Goal: Information Seeking & Learning: Learn about a topic

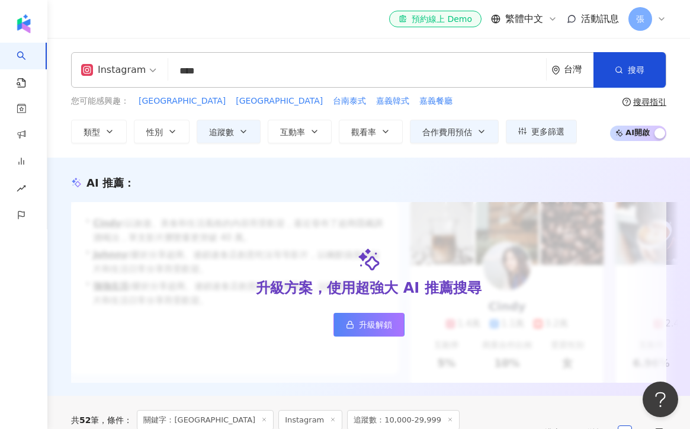
click at [226, 73] on input "****" at bounding box center [357, 71] width 368 height 23
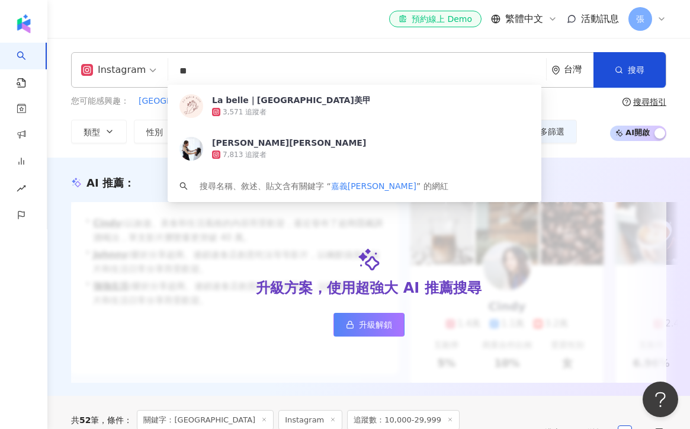
type input "*"
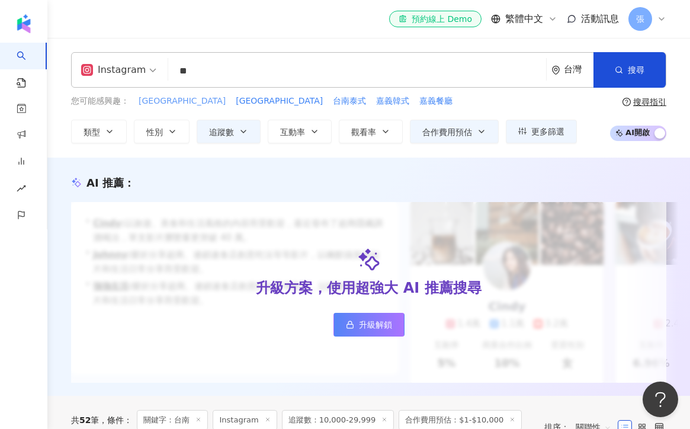
click at [159, 101] on span "台南北區" at bounding box center [182, 101] width 87 height 12
type input "****"
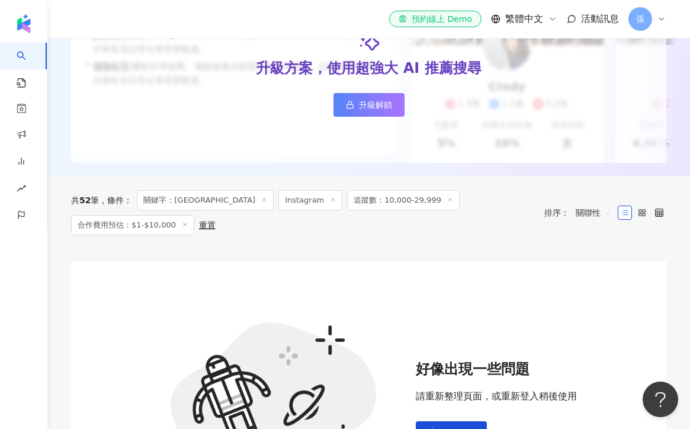
scroll to position [260, 0]
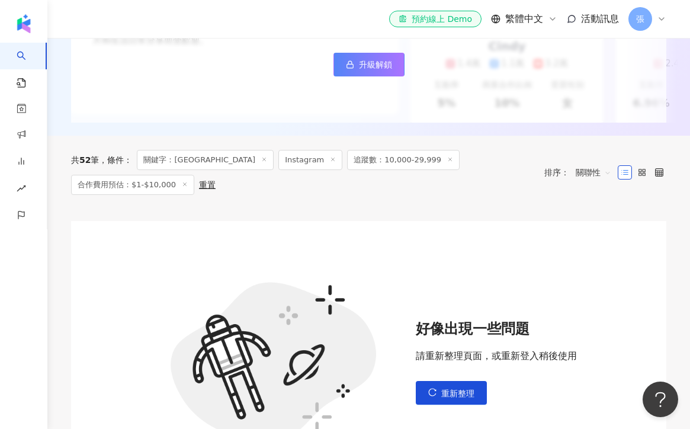
click at [330, 161] on icon at bounding box center [333, 159] width 6 height 6
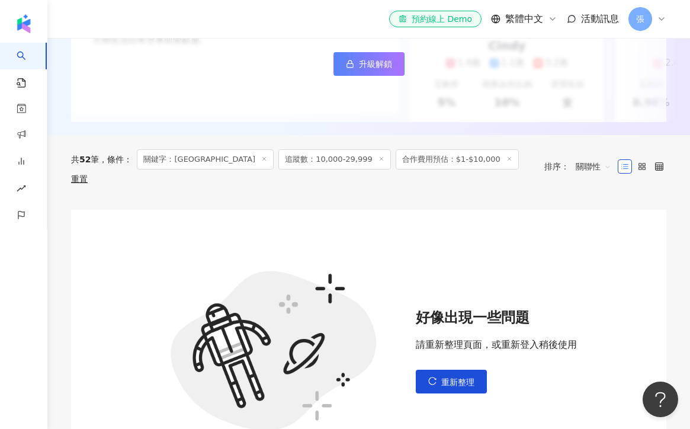
scroll to position [338, 0]
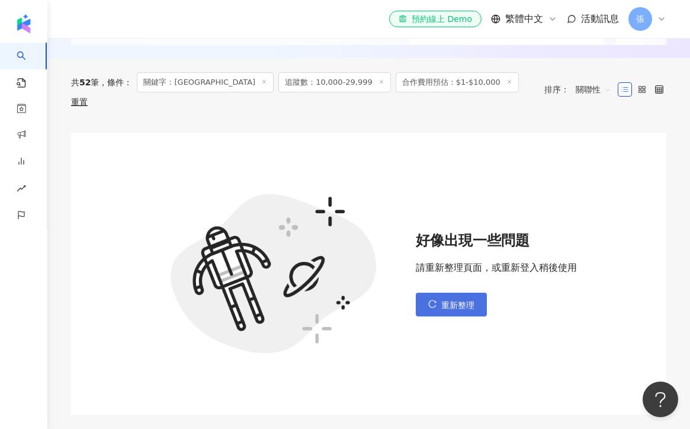
click at [452, 300] on span "重新整理" at bounding box center [457, 304] width 33 height 9
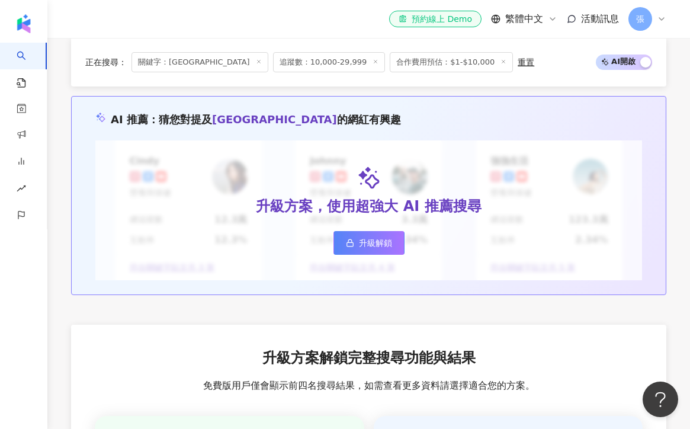
scroll to position [763, 0]
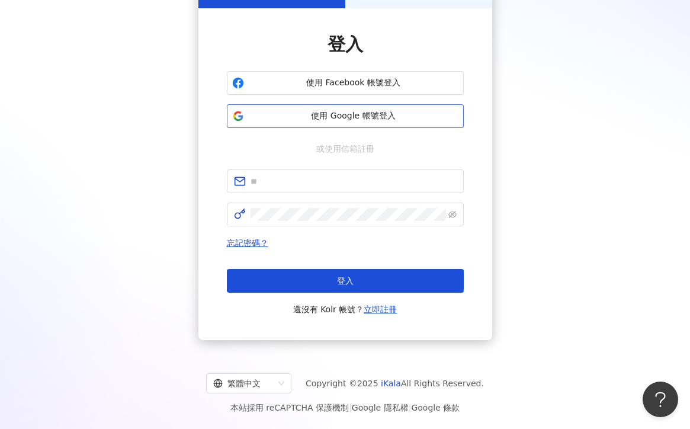
click at [395, 107] on button "使用 Google 帳號登入" at bounding box center [345, 116] width 237 height 24
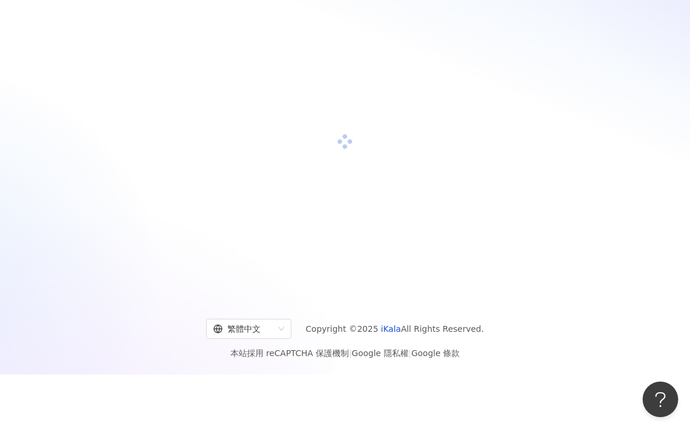
scroll to position [78, 0]
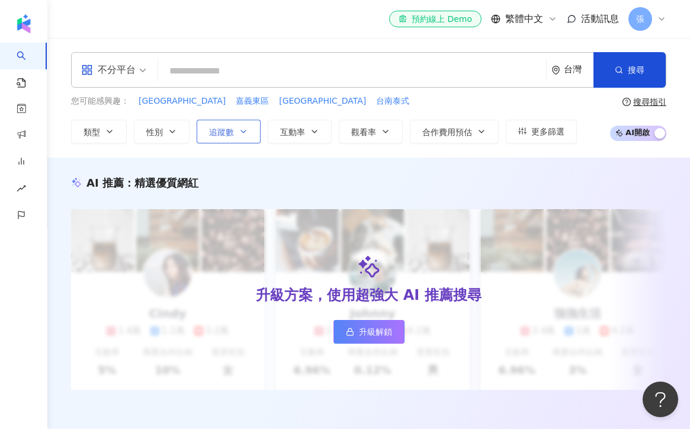
click at [237, 140] on button "追蹤數" at bounding box center [229, 132] width 64 height 24
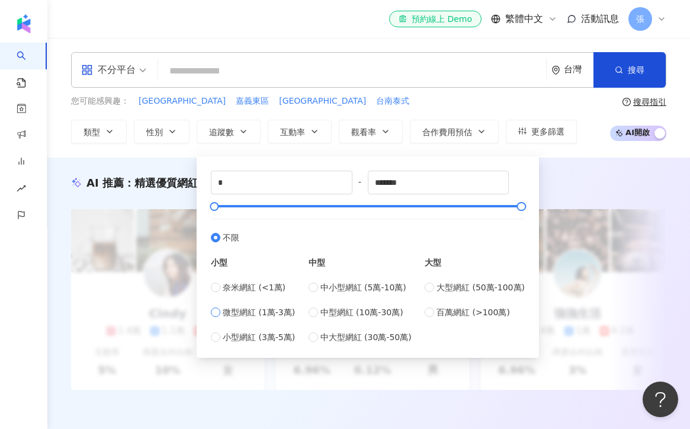
type input "*****"
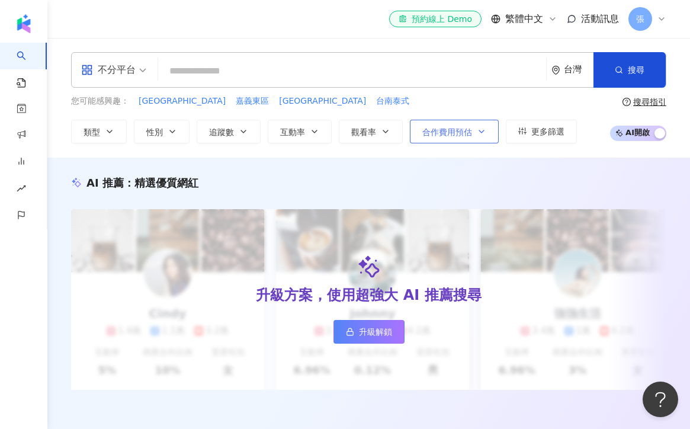
click at [464, 127] on span "合作費用預估" at bounding box center [447, 131] width 50 height 9
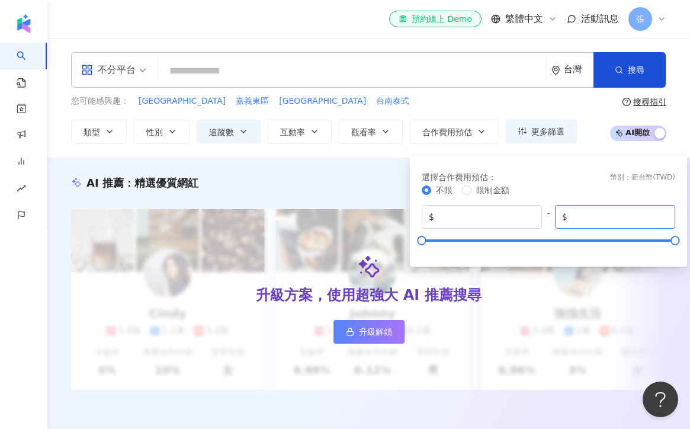
drag, startPoint x: 604, startPoint y: 218, endPoint x: 589, endPoint y: 216, distance: 15.0
click at [589, 216] on input "*******" at bounding box center [619, 216] width 98 height 13
type input "*****"
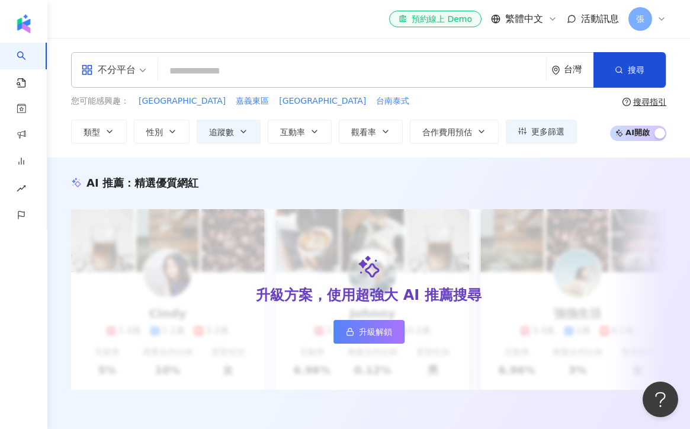
click at [482, 95] on div "您可能感興趣： 台南北區 嘉義東區 台南北區 台南泰式" at bounding box center [324, 101] width 506 height 13
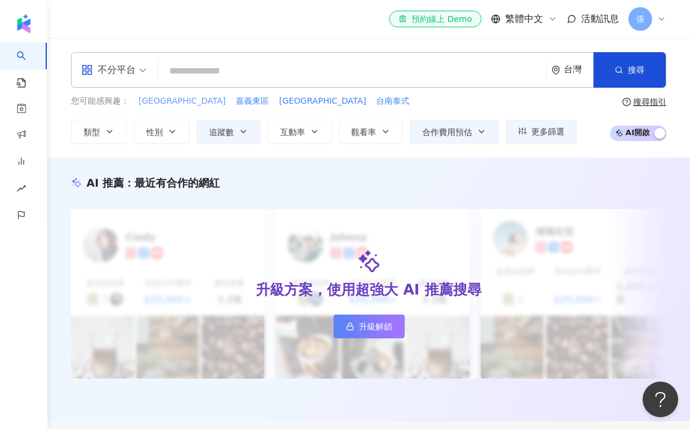
click at [164, 102] on span "台南北區" at bounding box center [182, 101] width 87 height 12
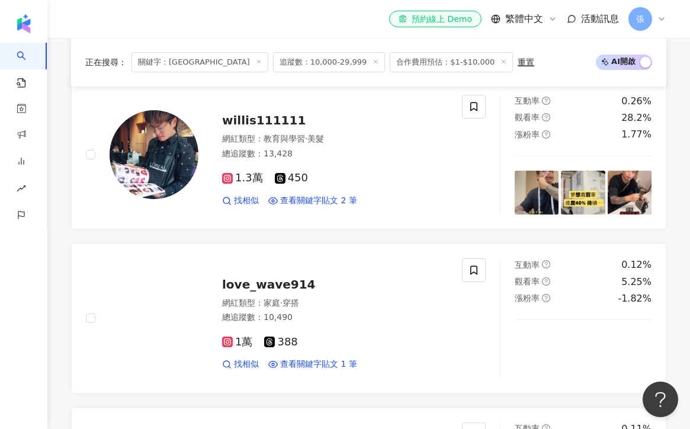
scroll to position [354, 0]
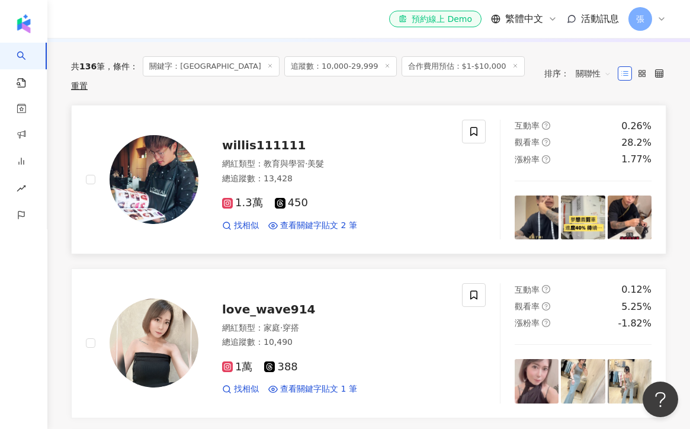
click at [379, 187] on div "1.3萬 450 找相似 查看關鍵字貼文 2 筆" at bounding box center [335, 209] width 226 height 44
click at [355, 305] on div "love_wave914 網紅類型 ： 家庭 · 穿搭 總追蹤數 ： 10,490 1萬 388 找相似 查看關鍵字貼文 1 筆" at bounding box center [322, 343] width 249 height 104
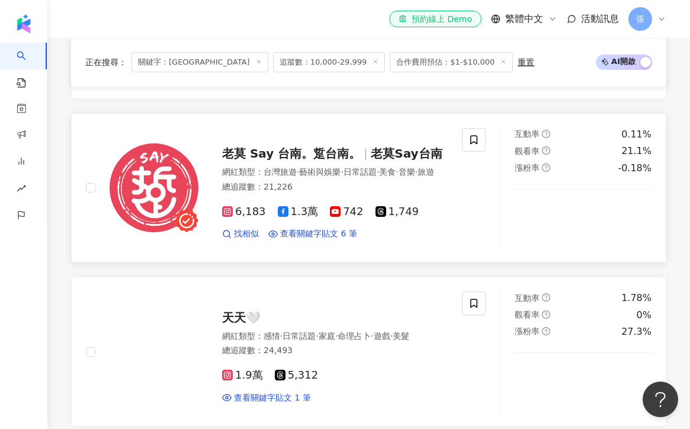
scroll to position [670, 0]
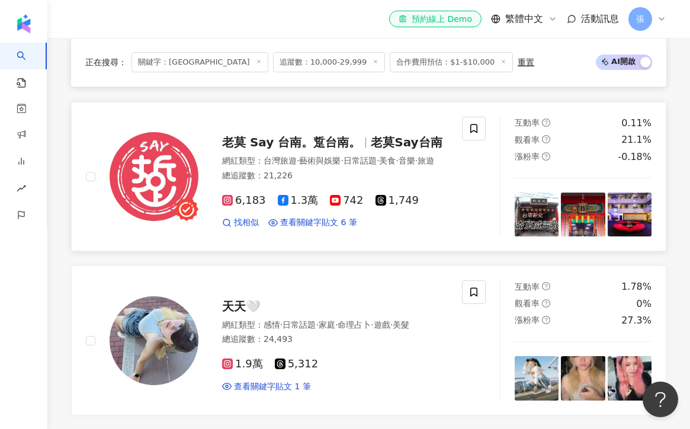
click at [448, 211] on div "6,183 1.3萬 742 1,749 找相似 查看關鍵字貼文 6 筆" at bounding box center [335, 207] width 226 height 44
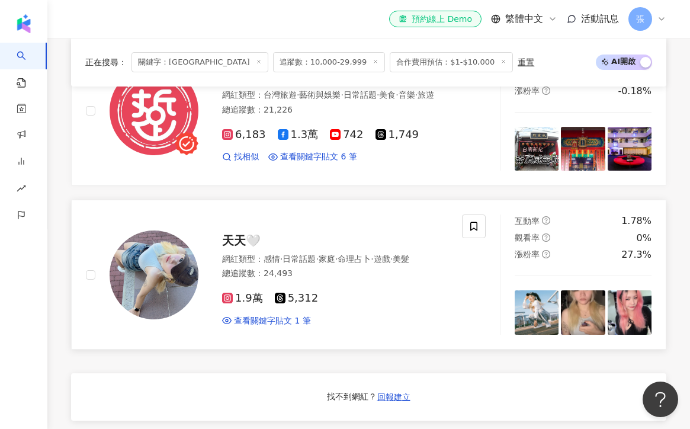
scroll to position [743, 0]
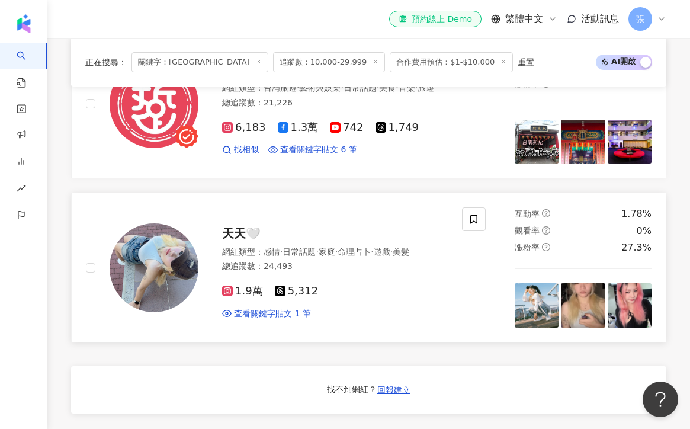
click at [396, 300] on div "1.9萬 5,312 查看關鍵字貼文 1 筆" at bounding box center [335, 297] width 226 height 44
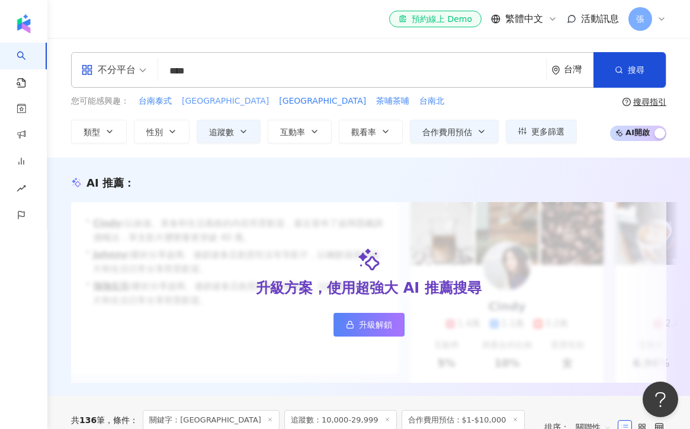
click at [206, 101] on span "台南東區" at bounding box center [225, 101] width 87 height 12
type input "****"
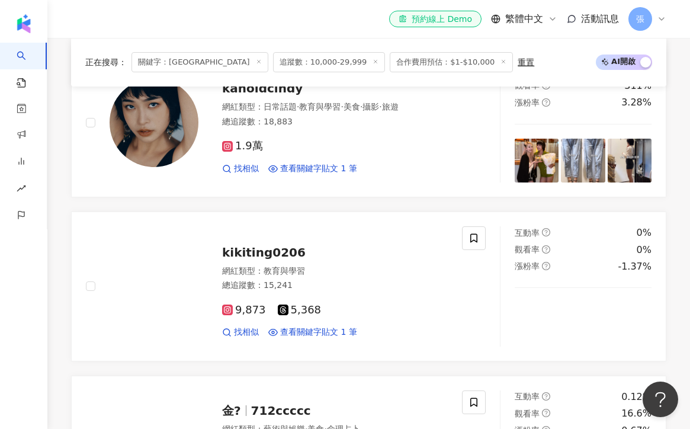
scroll to position [414, 0]
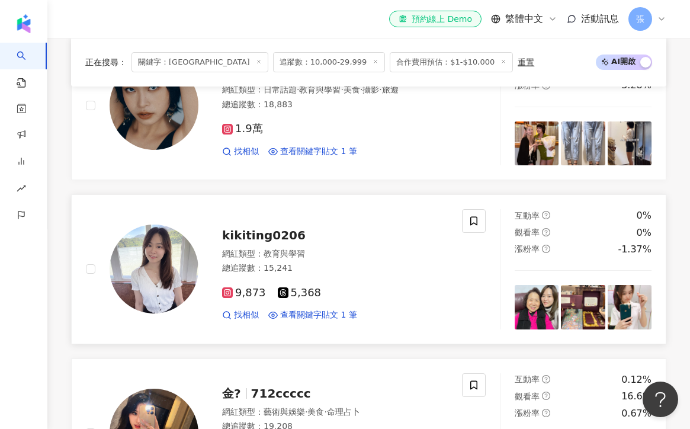
click at [383, 260] on div "網紅類型 ： 教育與學習 總追蹤數 ： 15,241" at bounding box center [335, 262] width 226 height 29
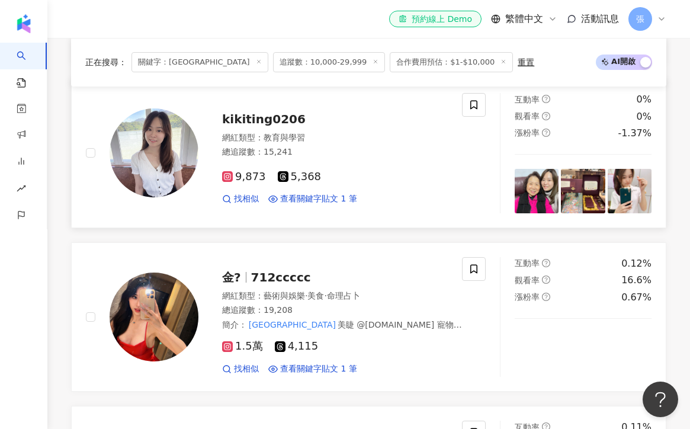
scroll to position [558, 0]
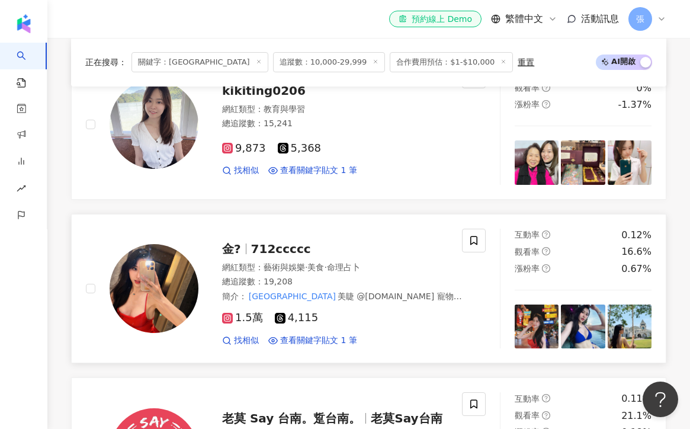
click at [388, 256] on div "金? 712ccccc" at bounding box center [343, 249] width 243 height 17
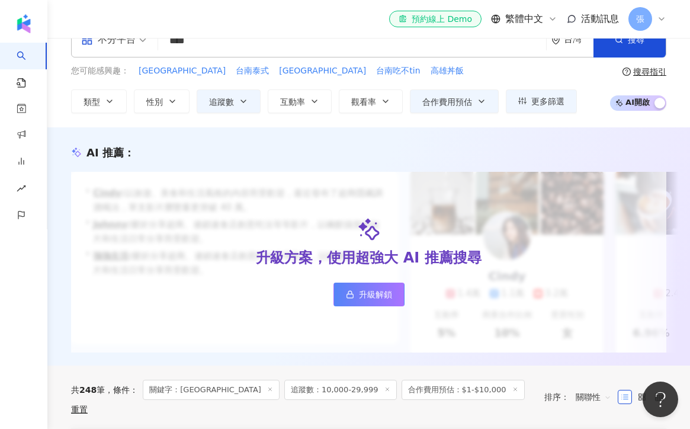
scroll to position [0, 0]
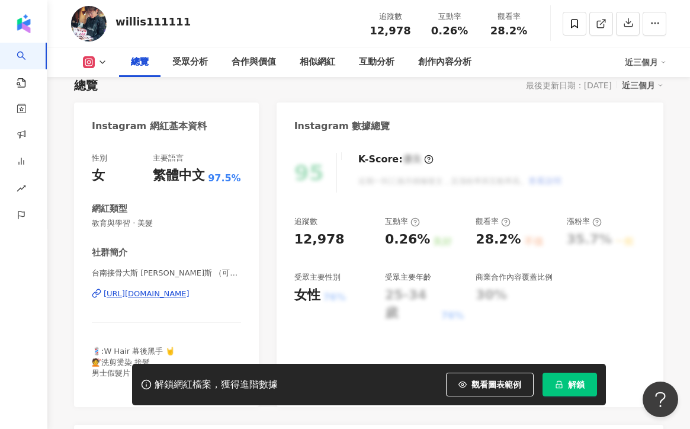
scroll to position [91, 0]
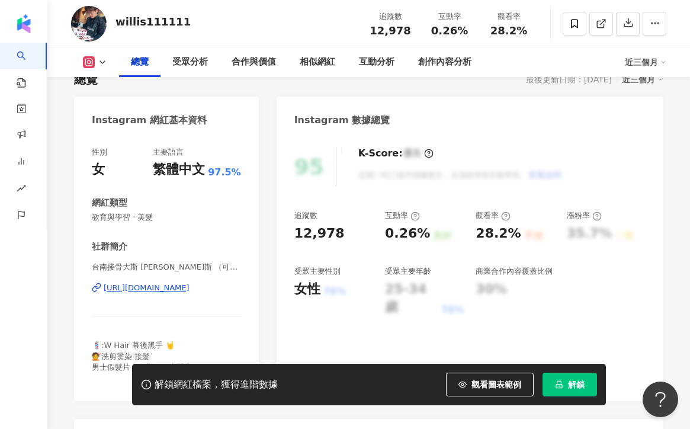
click at [156, 286] on div "[URL][DOMAIN_NAME]" at bounding box center [147, 288] width 86 height 11
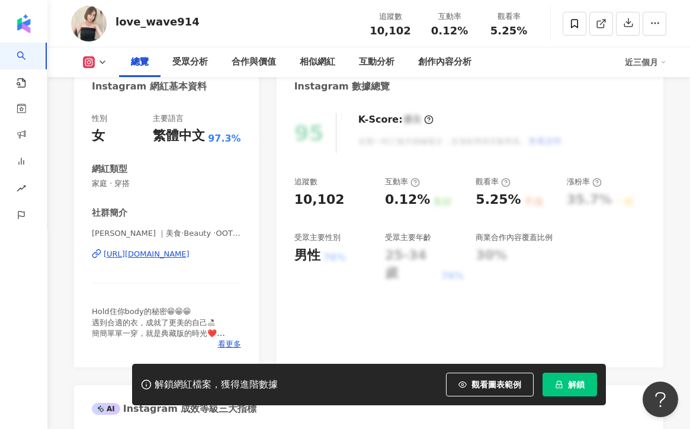
scroll to position [135, 0]
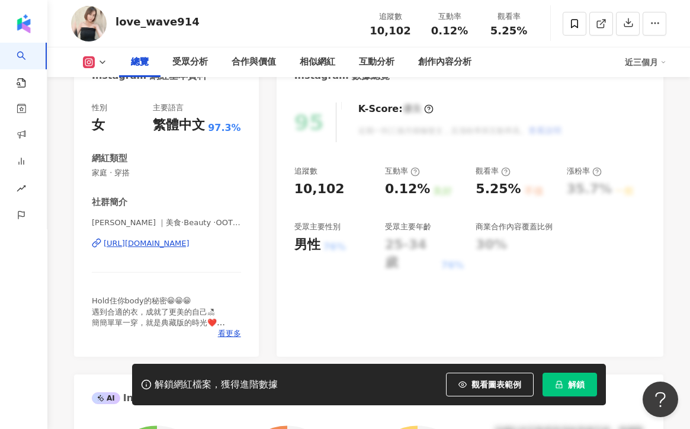
click at [190, 244] on div "https://www.instagram.com/love_wave914/" at bounding box center [147, 243] width 86 height 11
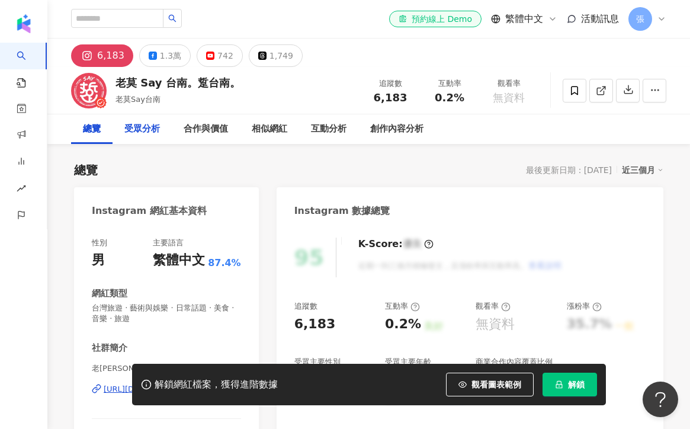
scroll to position [14, 0]
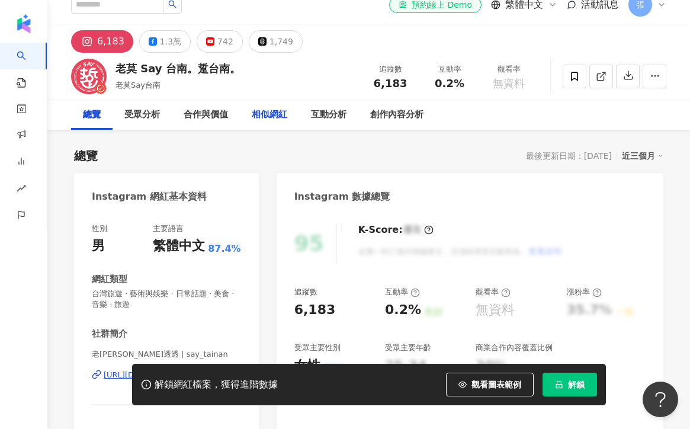
click at [264, 118] on div "相似網紅" at bounding box center [270, 115] width 36 height 14
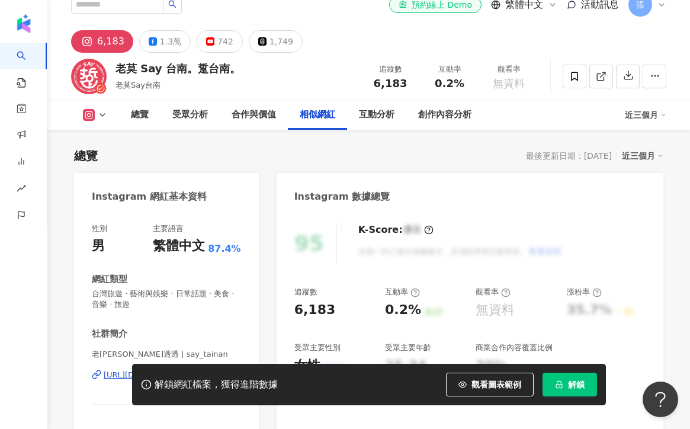
scroll to position [1928, 0]
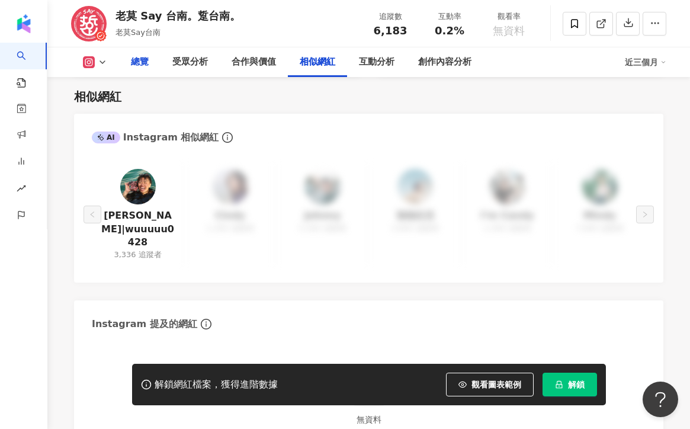
click at [148, 66] on div "總覽" at bounding box center [140, 62] width 18 height 14
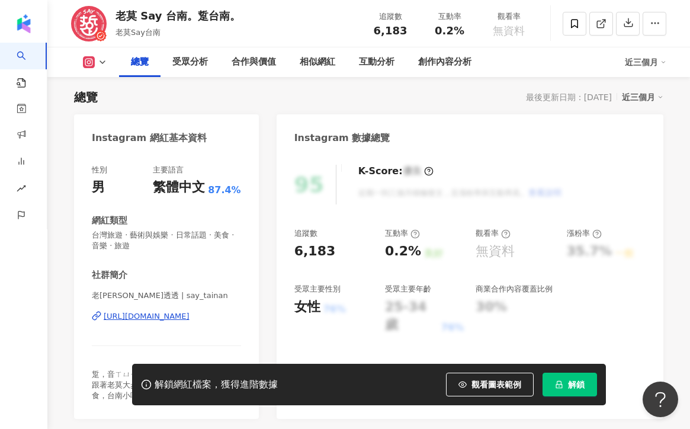
click at [128, 314] on div "https://www.instagram.com/say_tainan/" at bounding box center [147, 316] width 86 height 11
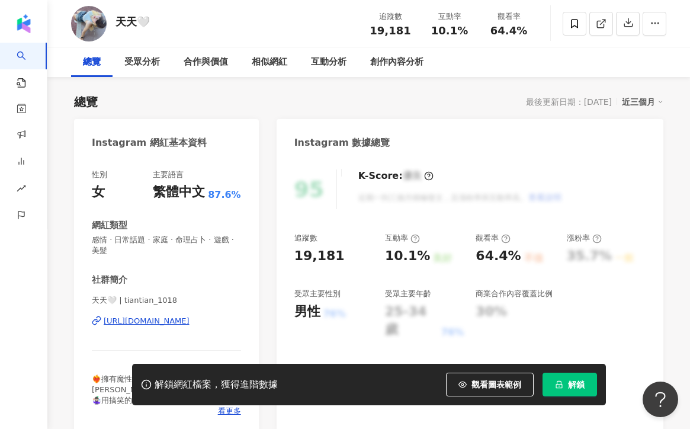
scroll to position [72, 0]
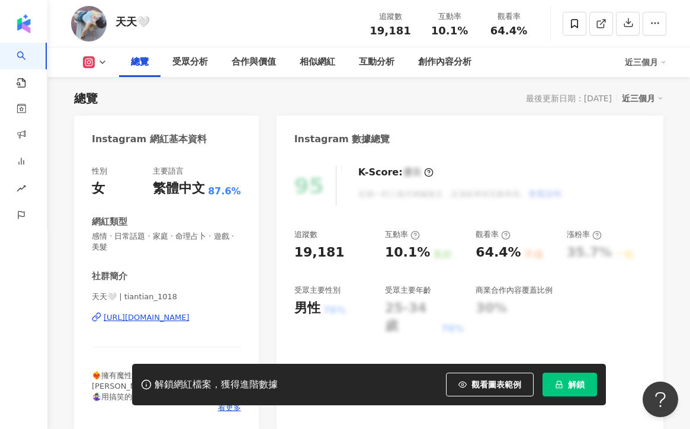
click at [160, 318] on div "https://www.instagram.com/tiantian_1018/" at bounding box center [147, 317] width 86 height 11
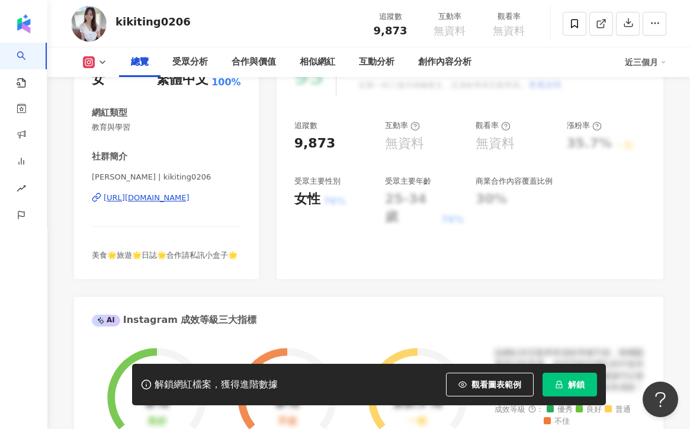
scroll to position [197, 0]
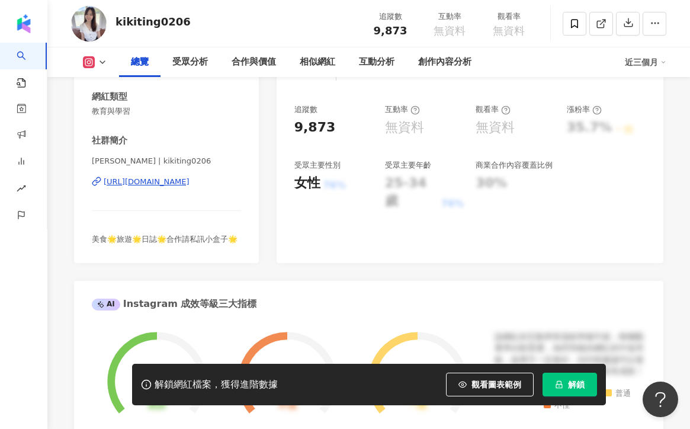
click at [190, 181] on div "[URL][DOMAIN_NAME]" at bounding box center [147, 182] width 86 height 11
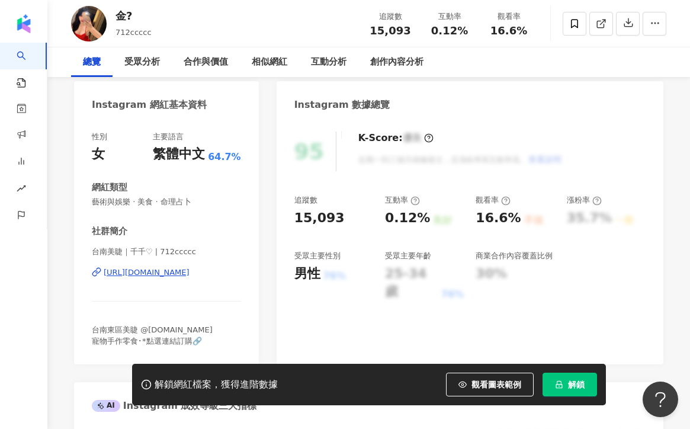
scroll to position [115, 0]
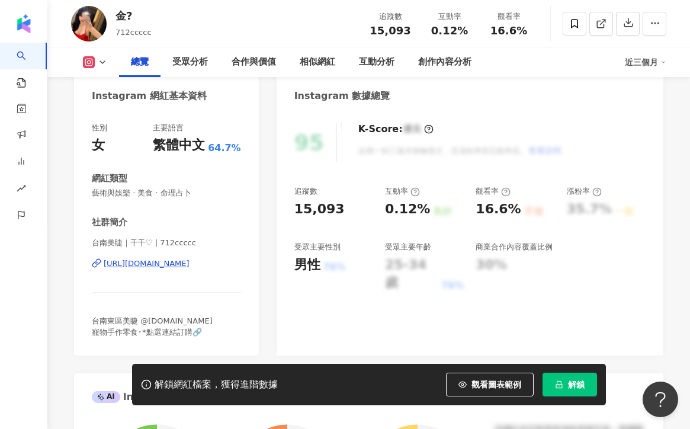
click at [190, 261] on div "https://www.instagram.com/712ccccc/" at bounding box center [147, 263] width 86 height 11
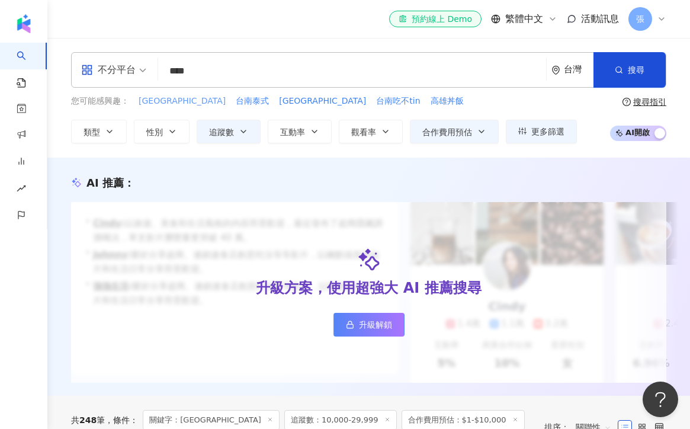
click at [159, 100] on span "台南北區" at bounding box center [182, 101] width 87 height 12
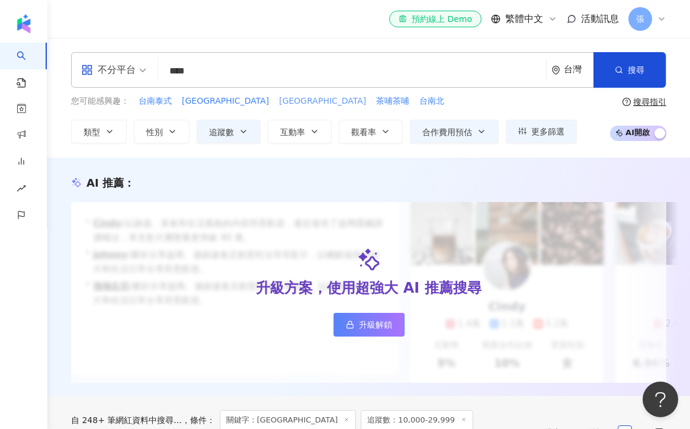
click at [279, 104] on span "嘉義西區" at bounding box center [322, 101] width 87 height 12
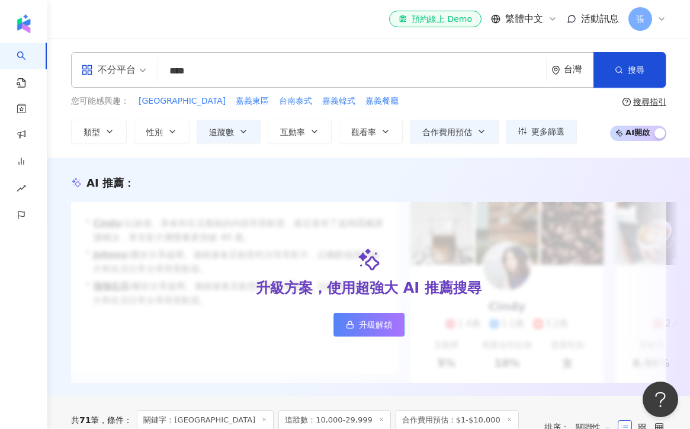
click at [222, 73] on input "****" at bounding box center [352, 71] width 379 height 23
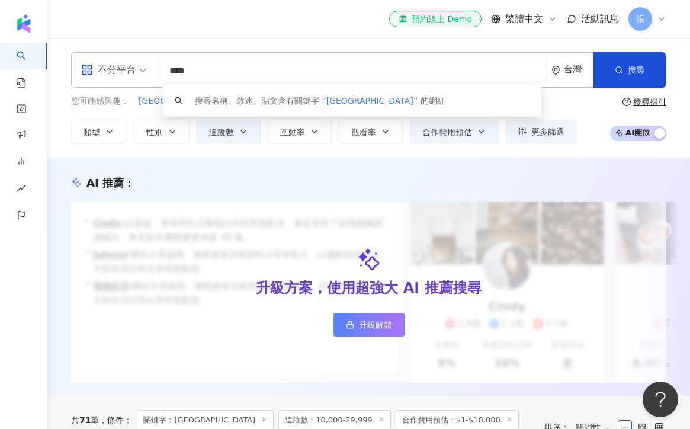
drag, startPoint x: 222, startPoint y: 73, endPoint x: 161, endPoint y: 73, distance: 61.0
click at [161, 73] on div "不分平台 **** 台灣 搜尋 keyword 搜尋名稱、敘述、貼文含有關鍵字 “ 嘉義西區 ” 的網紅" at bounding box center [368, 70] width 595 height 36
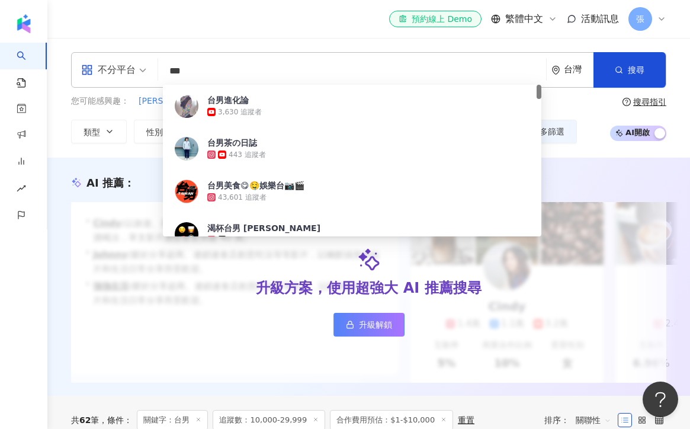
type input "**"
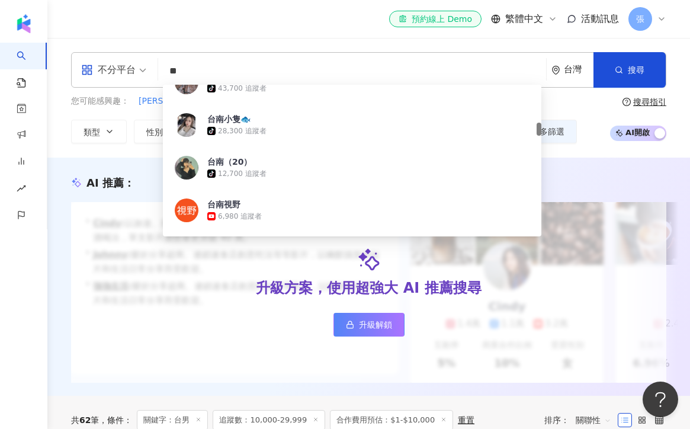
scroll to position [457, 0]
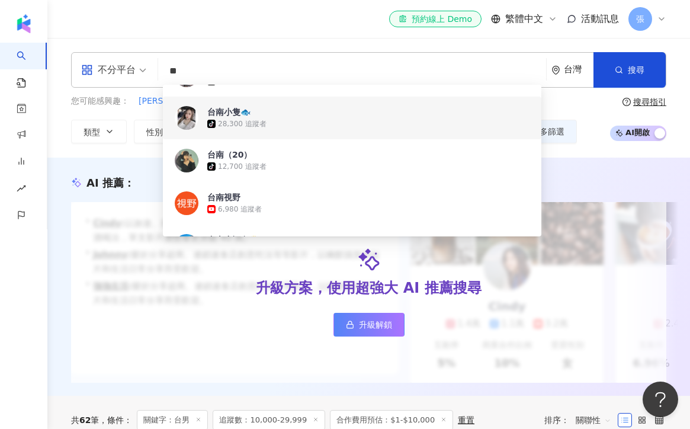
click at [291, 129] on div "tiktok-icon 28,300 追蹤者" at bounding box center [368, 124] width 322 height 12
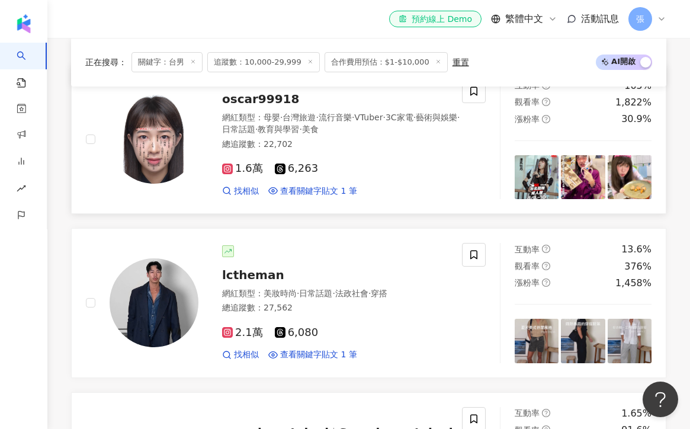
scroll to position [380, 0]
click at [380, 127] on div "網紅類型 ： 母嬰 · 台灣旅遊 · 流行音樂 · VTuber · 3C家電 · 藝術與娛樂 · 日常話題 · 教育與學習 · 美食" at bounding box center [343, 122] width 243 height 23
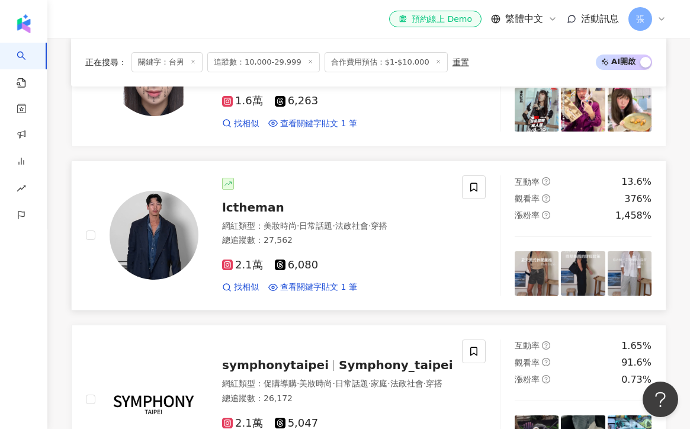
scroll to position [430, 0]
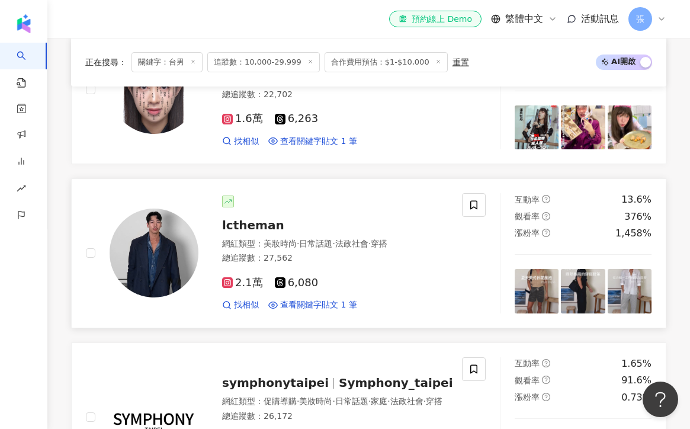
click at [387, 278] on div "2.1萬 6,080" at bounding box center [335, 283] width 226 height 13
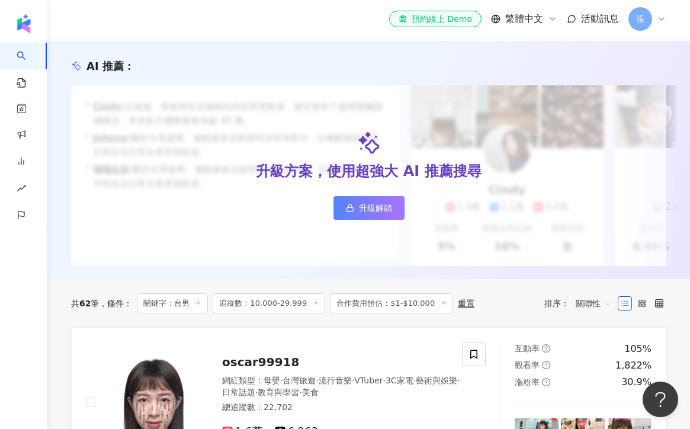
scroll to position [0, 0]
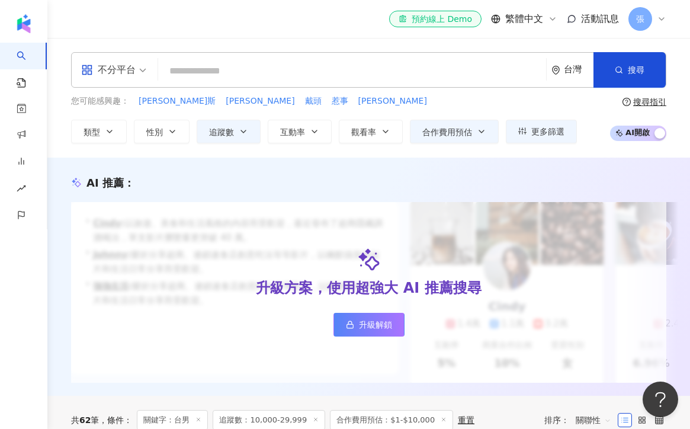
click at [350, 105] on div "您可能感興趣： 喬納斯 史蒂芬金 戴頭 惹事 珊卓" at bounding box center [324, 101] width 506 height 13
click at [227, 130] on span "追蹤數" at bounding box center [221, 131] width 25 height 9
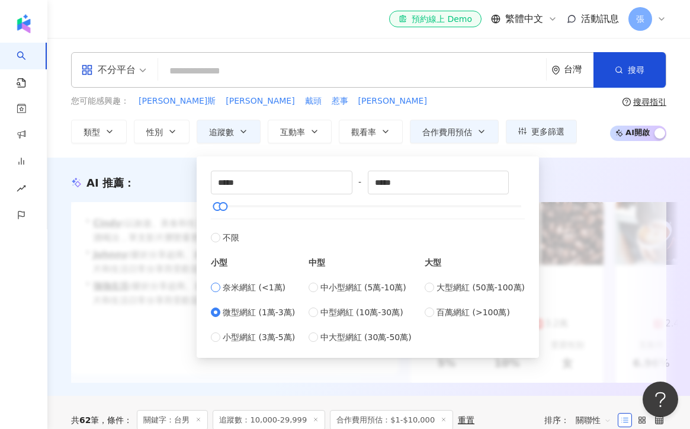
type input "*"
type input "****"
click at [628, 72] on span "搜尋" at bounding box center [636, 69] width 17 height 9
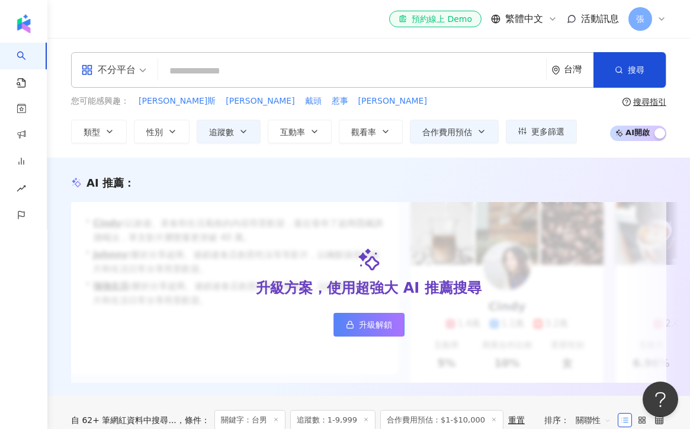
click at [269, 72] on input "search" at bounding box center [352, 71] width 379 height 23
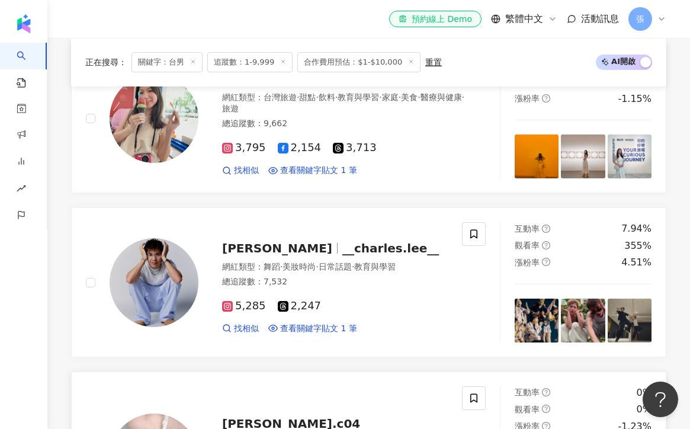
scroll to position [607, 0]
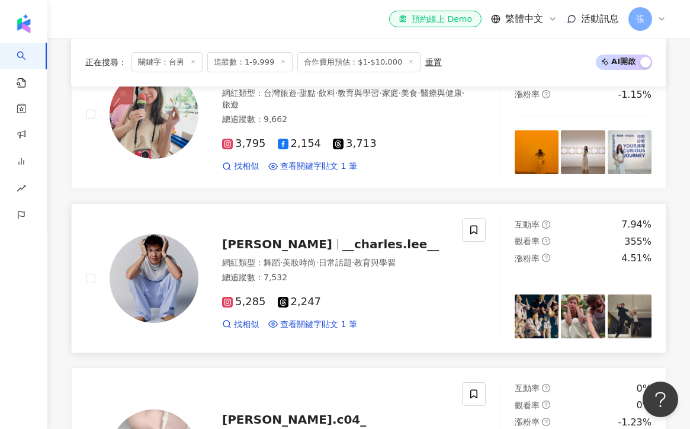
click at [405, 272] on div "總追蹤數 ： 7,532" at bounding box center [335, 278] width 226 height 12
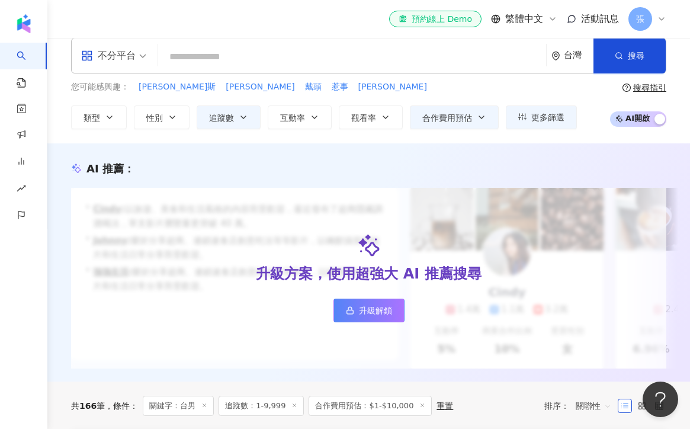
scroll to position [0, 0]
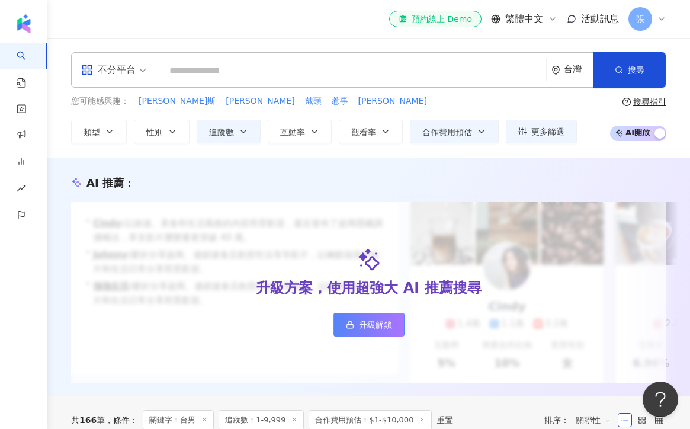
click at [268, 73] on input "search" at bounding box center [352, 71] width 379 height 23
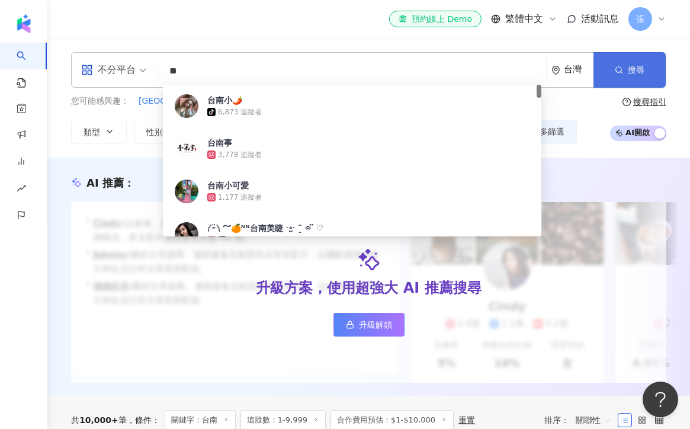
type input "**"
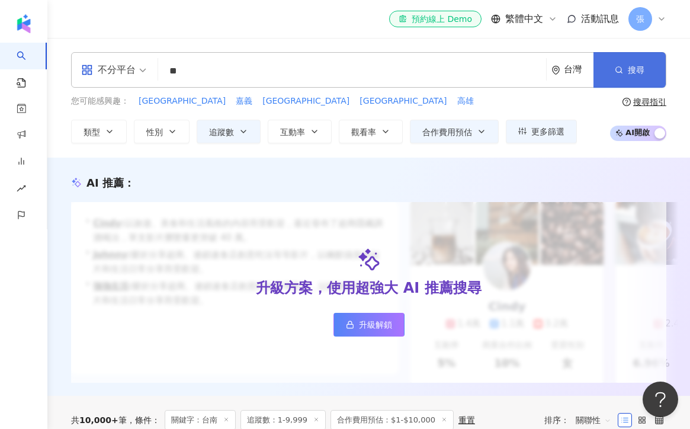
click at [624, 79] on button "搜尋" at bounding box center [630, 70] width 72 height 36
click at [258, 76] on input "**" at bounding box center [352, 71] width 379 height 23
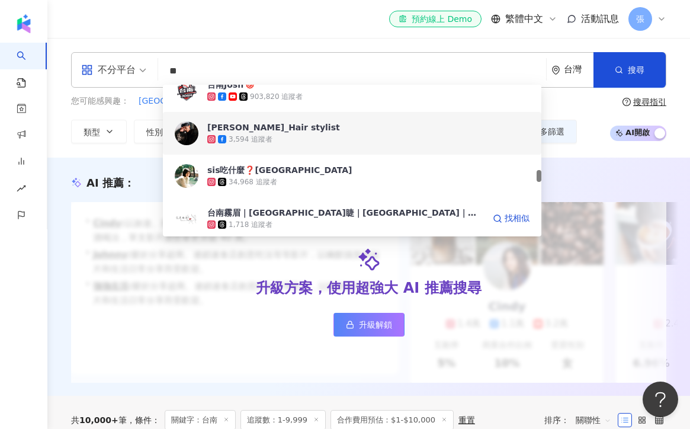
scroll to position [1169, 0]
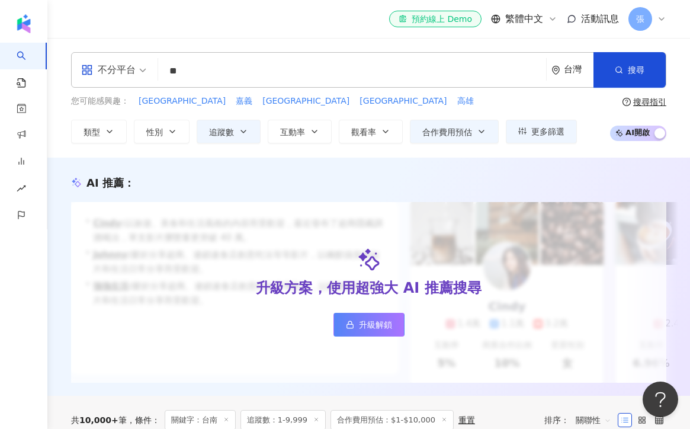
click at [277, 39] on div "不分平台 ** 台灣 搜尋 5aa72356-599b-48b1-943d-93f7399bcd60 b34b06fd-7161-4d4f-a926-801a…" at bounding box center [368, 98] width 643 height 120
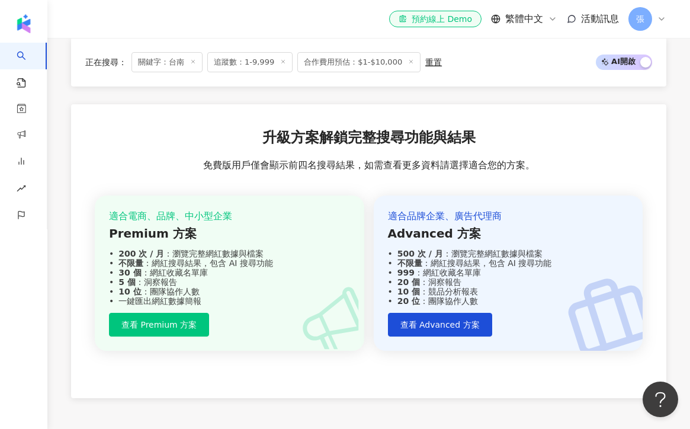
scroll to position [1361, 0]
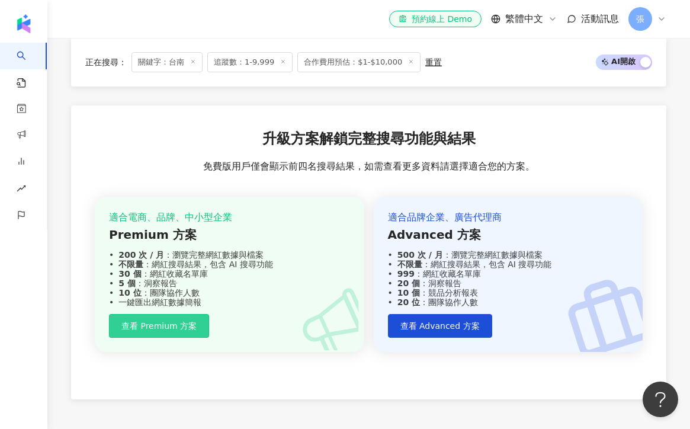
click at [182, 321] on span "查看 Premium 方案" at bounding box center [158, 325] width 75 height 9
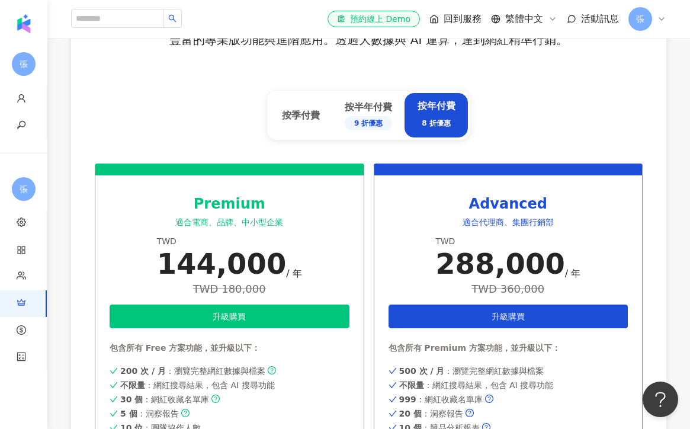
scroll to position [460, 0]
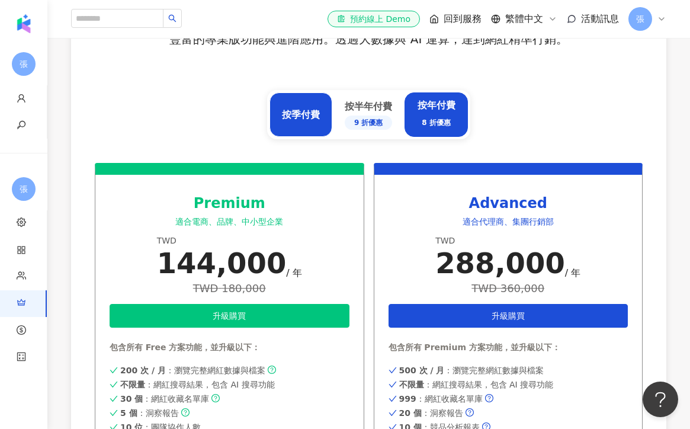
click at [304, 108] on div "按季付費" at bounding box center [301, 114] width 38 height 13
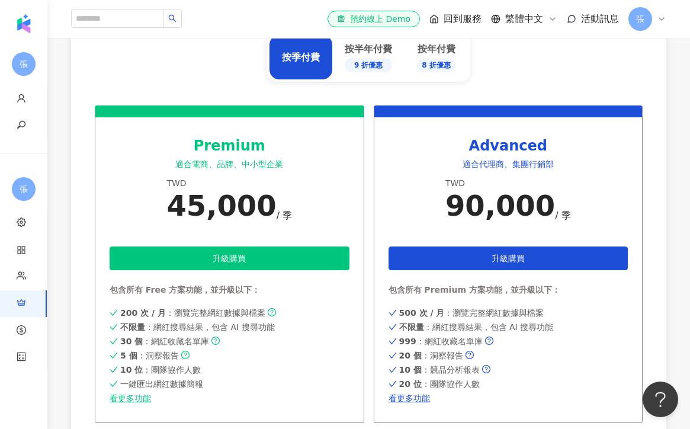
scroll to position [510, 0]
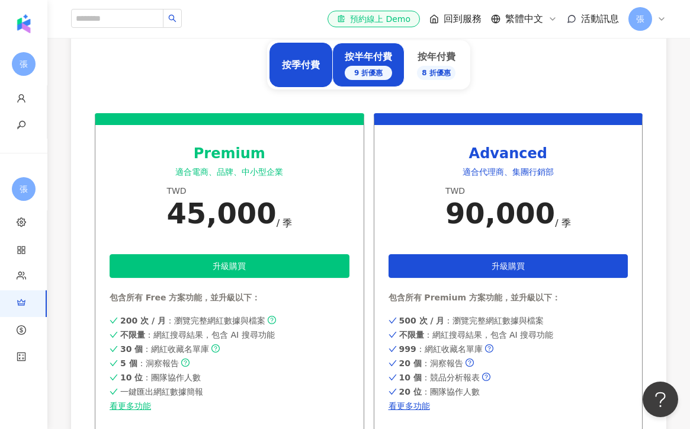
click at [360, 61] on div "按半年付費 9 折優惠" at bounding box center [368, 65] width 47 height 30
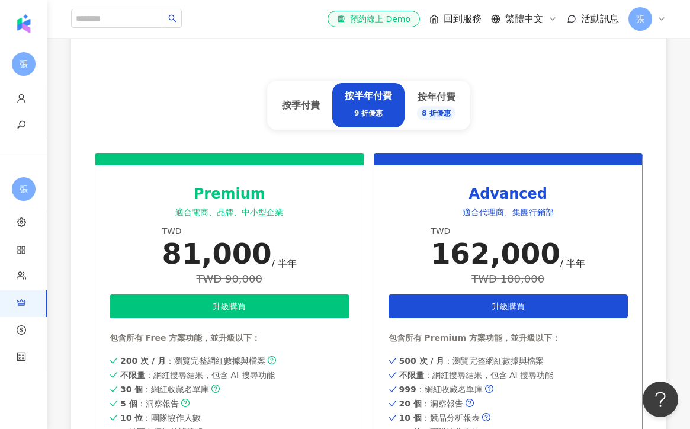
scroll to position [457, 0]
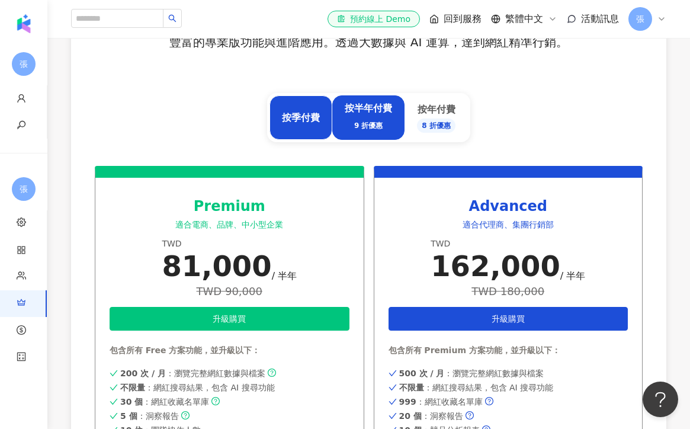
click at [293, 121] on div "按季付費" at bounding box center [301, 117] width 38 height 13
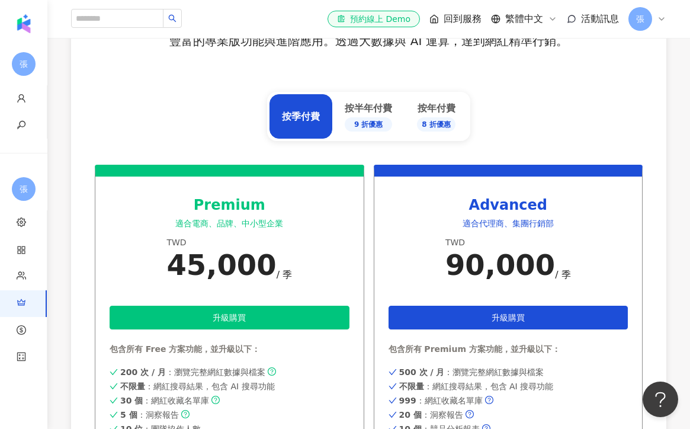
scroll to position [460, 0]
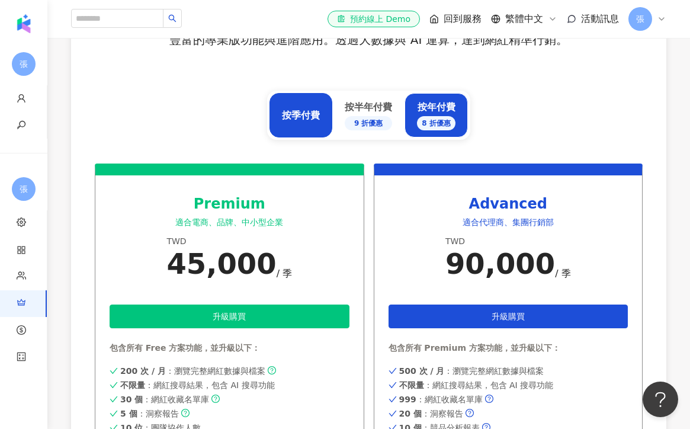
click at [430, 109] on div "按年付費 8 折優惠" at bounding box center [436, 116] width 39 height 30
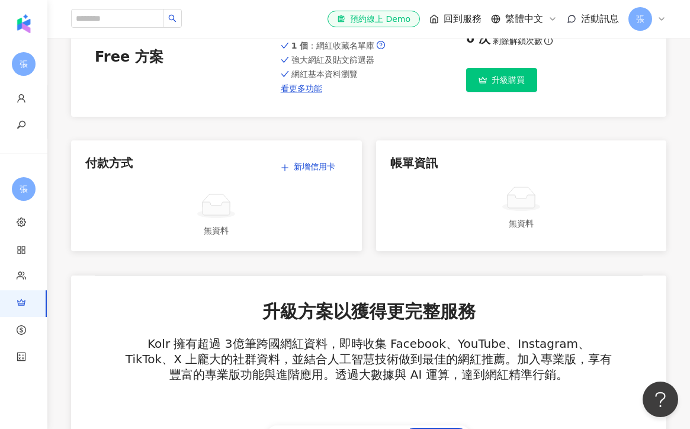
scroll to position [0, 0]
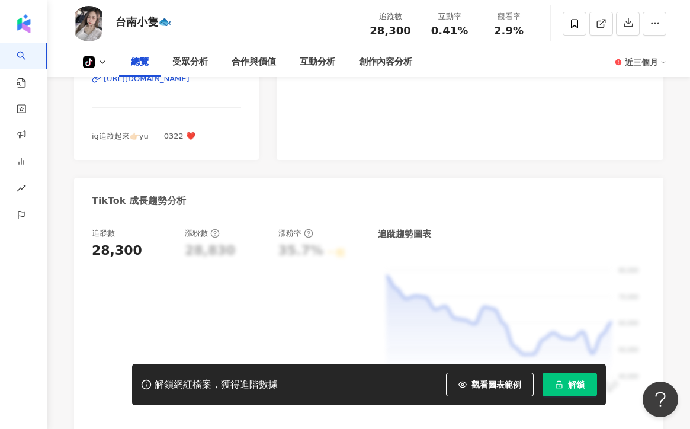
scroll to position [415, 0]
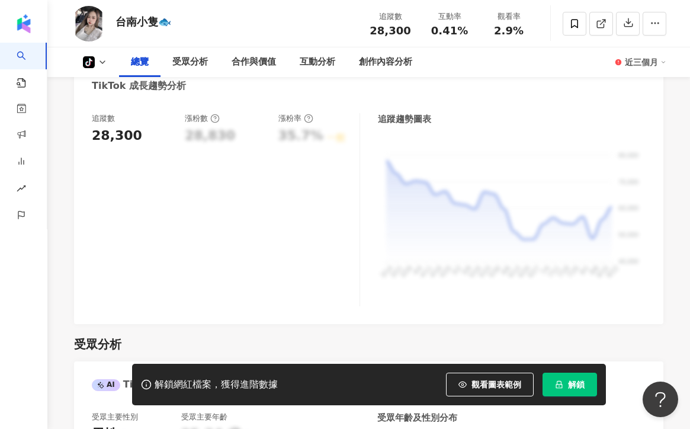
click at [100, 70] on div "tiktok-icon 總覽 受眾分析 合作與價值 互動分析 創作內容分析 近三個月" at bounding box center [368, 62] width 595 height 30
click at [99, 64] on icon at bounding box center [102, 61] width 9 height 9
